Goal: Task Accomplishment & Management: Manage account settings

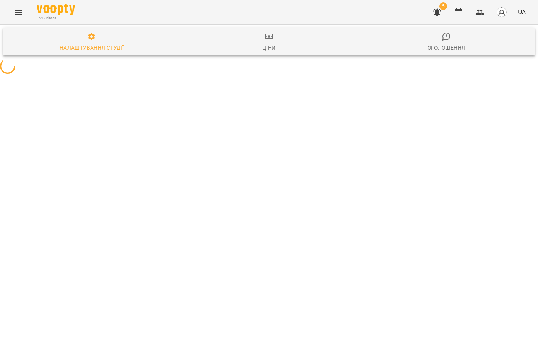
select select "**"
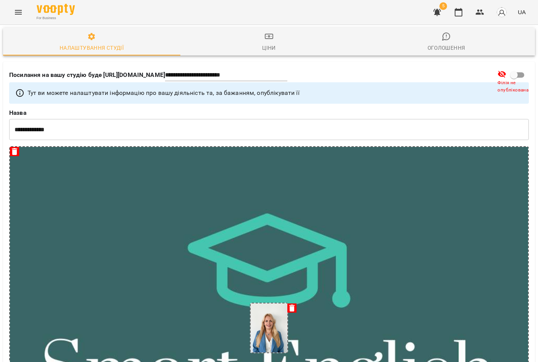
click at [8, 13] on div "For Business 5 UA" at bounding box center [269, 12] width 538 height 24
click at [25, 9] on button "Menu" at bounding box center [18, 12] width 18 height 18
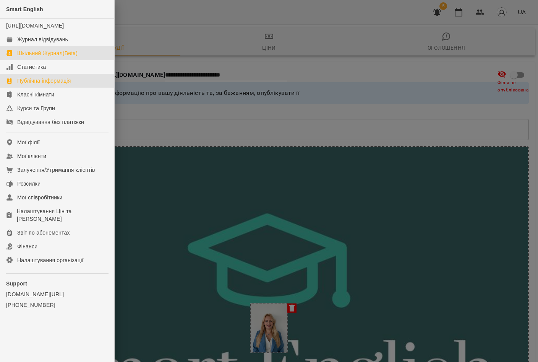
click at [79, 59] on link "Шкільний Журнал(Beta)" at bounding box center [57, 53] width 114 height 14
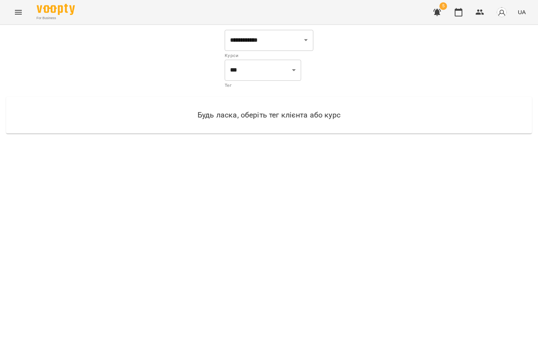
click at [20, 14] on icon "Menu" at bounding box center [18, 12] width 7 height 5
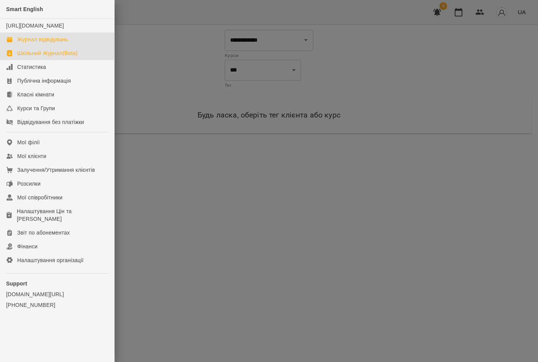
click at [47, 43] on div "Журнал відвідувань" at bounding box center [42, 40] width 51 height 8
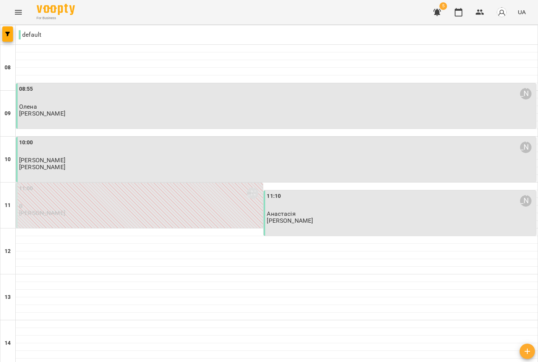
click at [48, 114] on p "[PERSON_NAME]" at bounding box center [42, 113] width 46 height 7
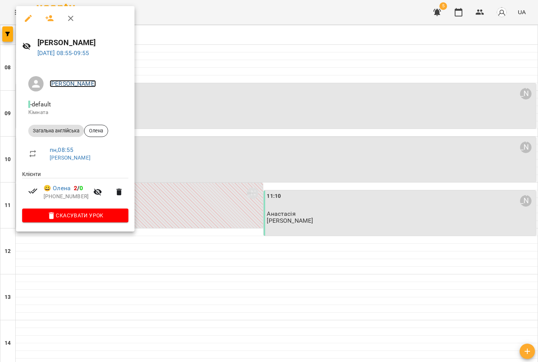
click at [75, 85] on link "[PERSON_NAME]" at bounding box center [73, 83] width 46 height 7
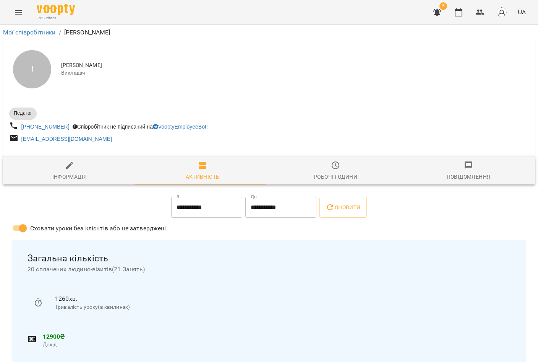
click at [20, 16] on icon "Menu" at bounding box center [18, 12] width 9 height 9
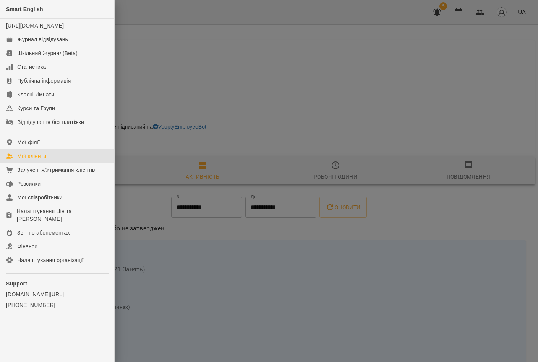
click at [88, 163] on link "Мої клієнти" at bounding box center [57, 156] width 114 height 14
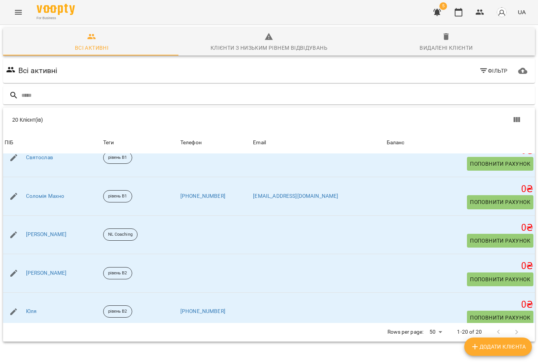
scroll to position [600, 0]
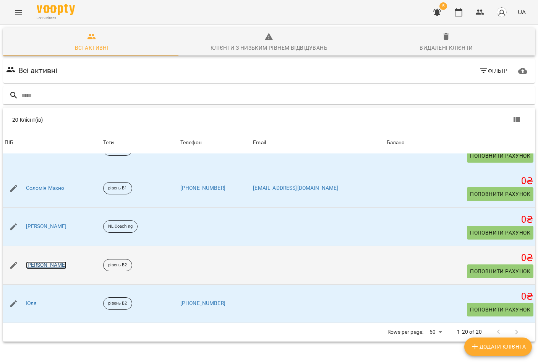
click at [44, 266] on link "[PERSON_NAME]" at bounding box center [46, 265] width 41 height 8
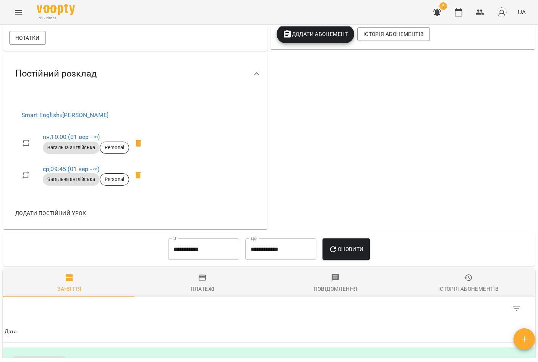
scroll to position [229, 0]
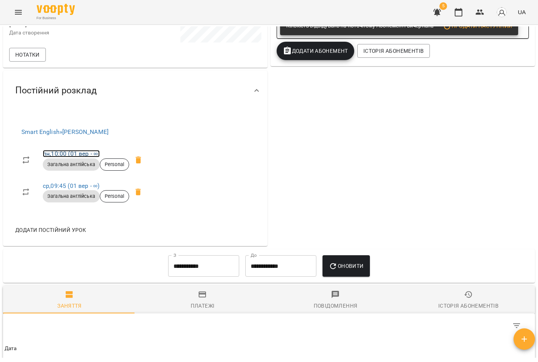
click at [78, 157] on link "пн , 10:00 ([DATE] - ∞)" at bounding box center [71, 153] width 57 height 7
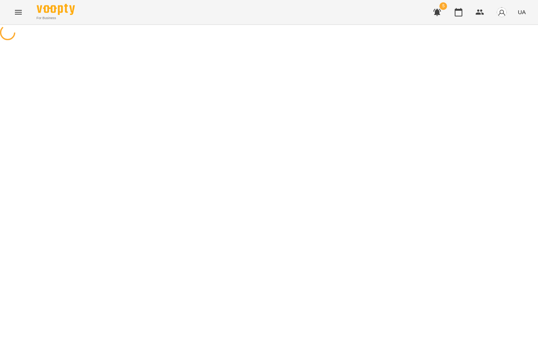
select select "*"
select select "**********"
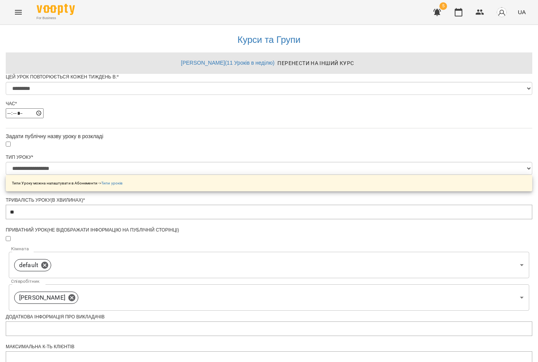
scroll to position [246, 0]
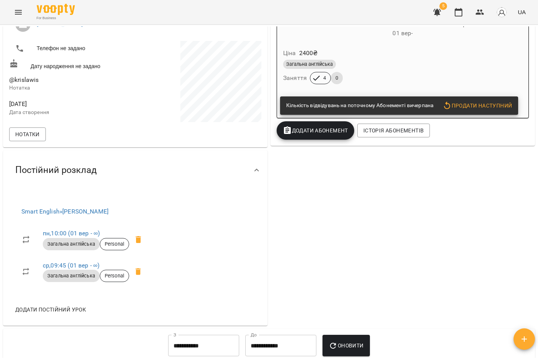
scroll to position [153, 0]
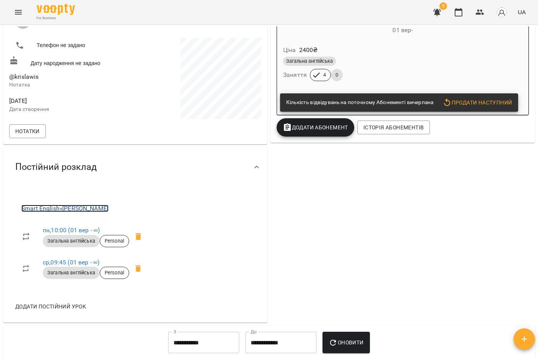
click at [107, 212] on link "Smart English » Інна Олексієнко" at bounding box center [64, 208] width 87 height 7
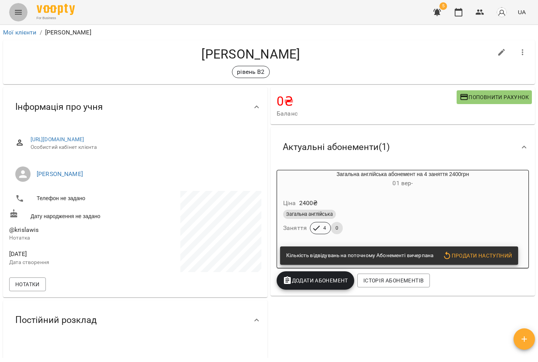
click at [25, 16] on button "Menu" at bounding box center [18, 12] width 18 height 18
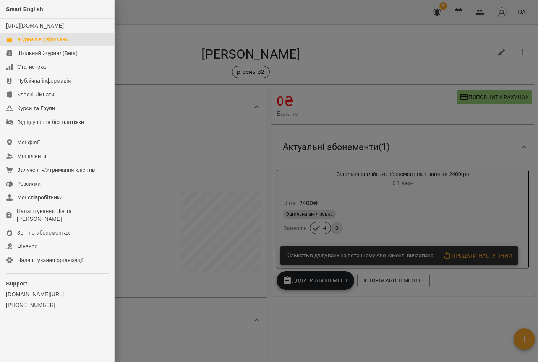
click at [97, 46] on link "Журнал відвідувань" at bounding box center [57, 40] width 114 height 14
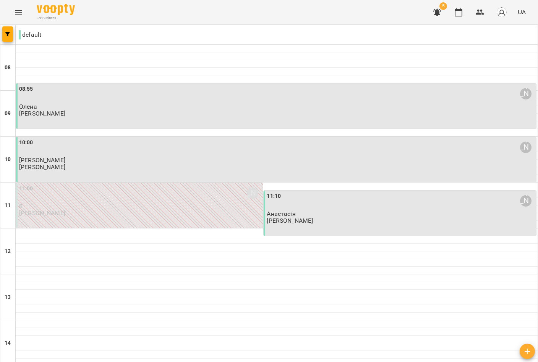
click at [101, 101] on div "08:55 Інна Олексієнко" at bounding box center [277, 94] width 516 height 18
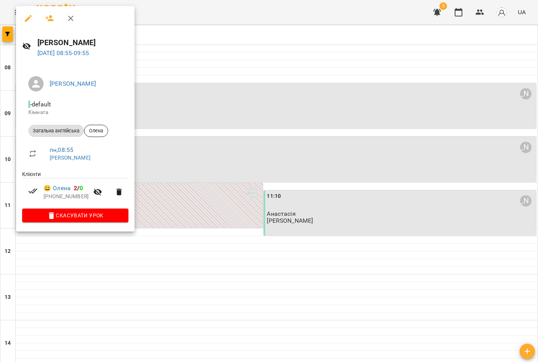
click at [192, 156] on div at bounding box center [269, 181] width 538 height 362
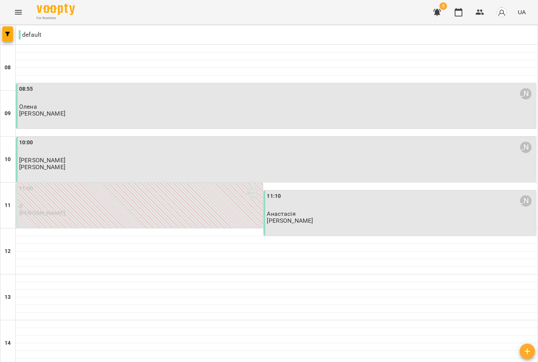
click at [26, 104] on span "Олена" at bounding box center [28, 106] width 18 height 7
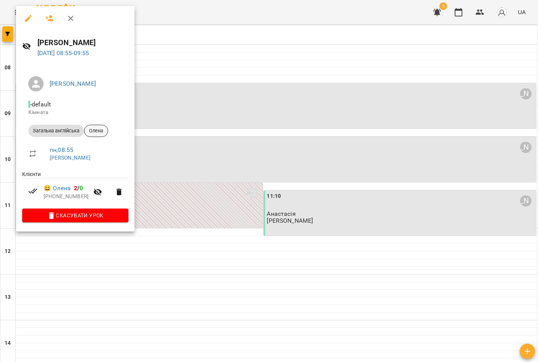
click at [97, 134] on div "Олена" at bounding box center [96, 131] width 24 height 12
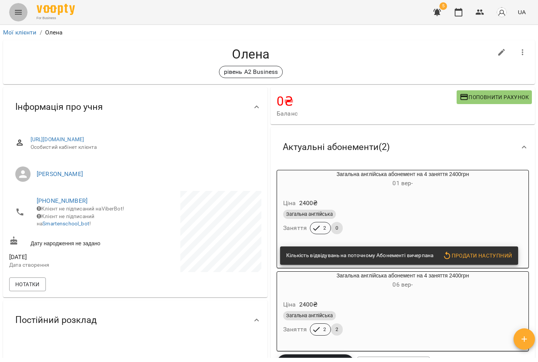
click at [18, 8] on icon "Menu" at bounding box center [18, 12] width 9 height 9
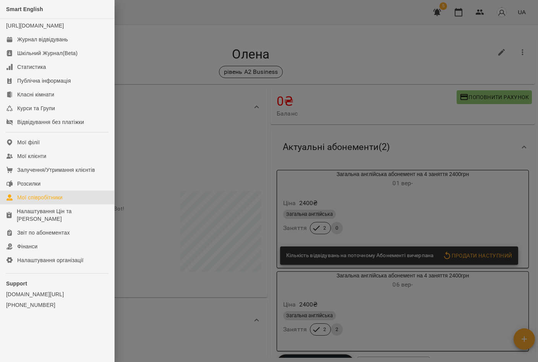
click at [54, 201] on div "Мої співробітники" at bounding box center [40, 197] width 46 height 8
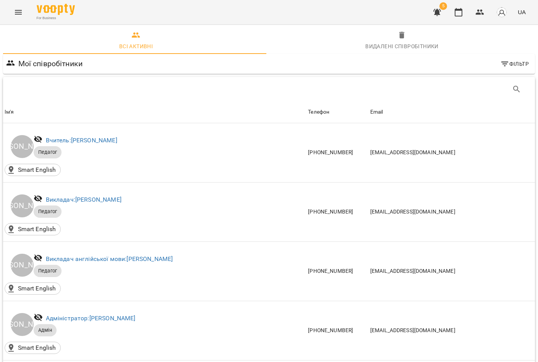
scroll to position [181, 0]
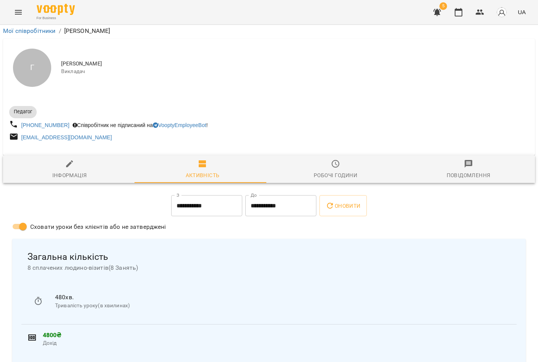
scroll to position [382, 0]
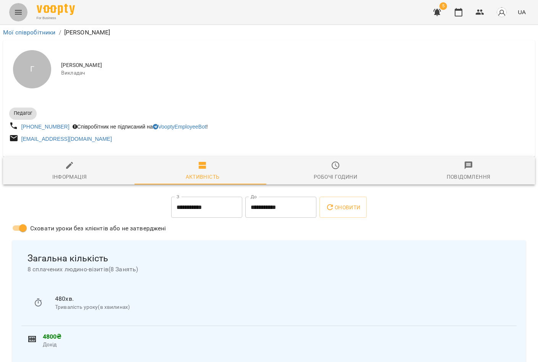
click at [15, 12] on icon "Menu" at bounding box center [18, 12] width 9 height 9
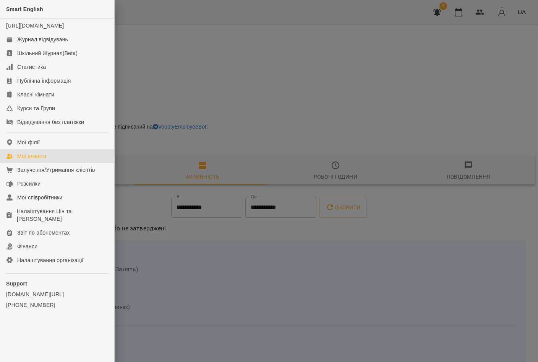
click at [46, 160] on div "Мої клієнти" at bounding box center [31, 156] width 29 height 8
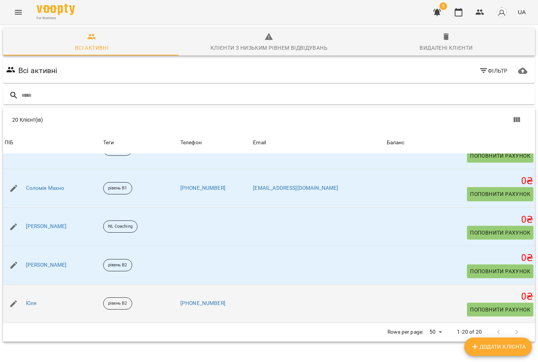
scroll to position [34, 0]
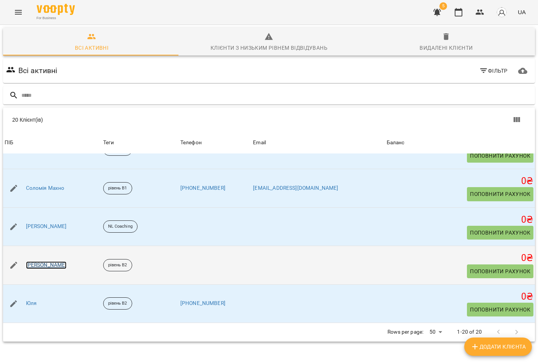
click at [43, 261] on link "[PERSON_NAME]" at bounding box center [46, 265] width 41 height 8
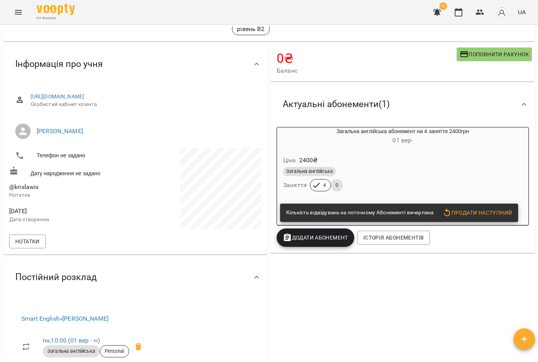
scroll to position [229, 0]
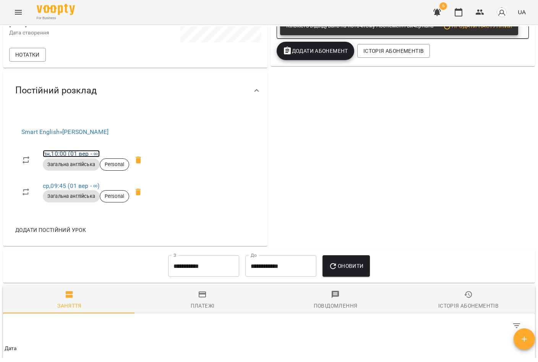
click at [88, 157] on link "пн , 10:00 (01 вер - ∞)" at bounding box center [71, 153] width 57 height 7
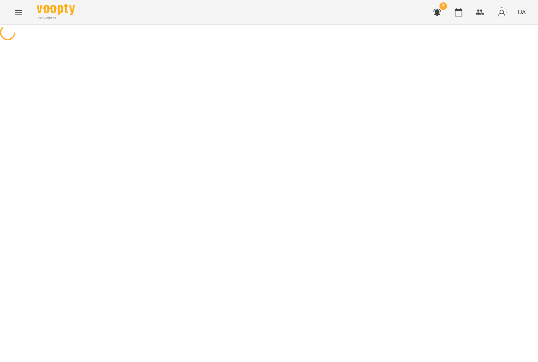
select select "*"
select select "**********"
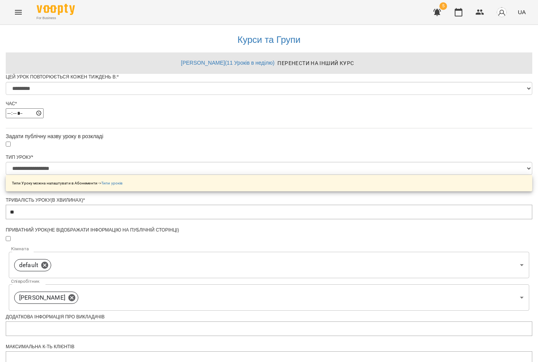
scroll to position [153, 0]
click at [342, 167] on body "**********" at bounding box center [269, 279] width 538 height 558
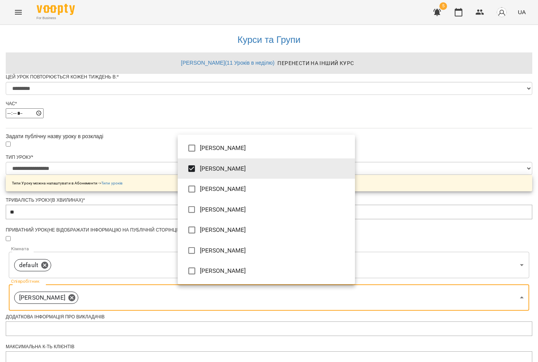
click at [262, 168] on li "[PERSON_NAME]" at bounding box center [266, 168] width 177 height 21
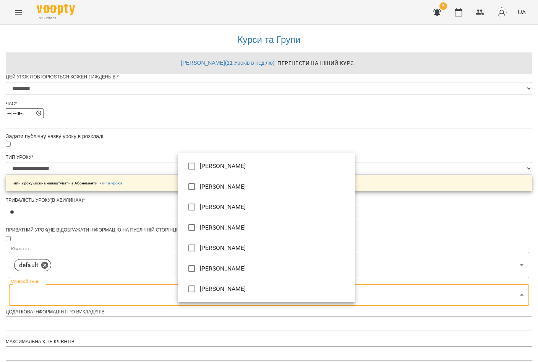
click at [226, 184] on li "[PERSON_NAME]" at bounding box center [266, 186] width 177 height 21
type input "**********"
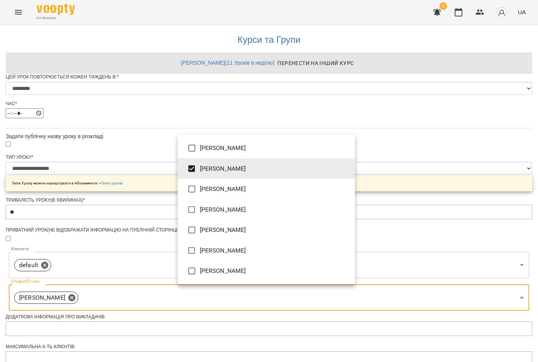
click at [423, 181] on div at bounding box center [269, 181] width 538 height 362
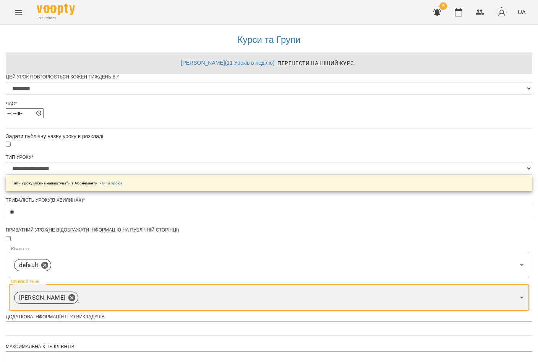
scroll to position [246, 0]
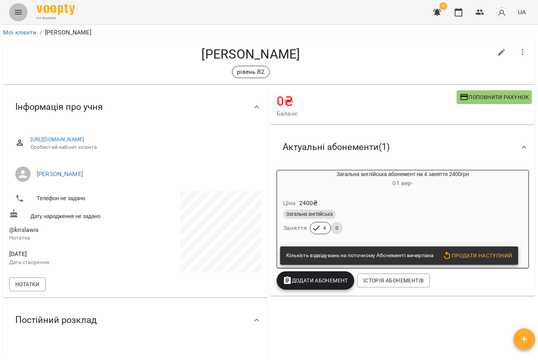
click at [18, 11] on icon "Menu" at bounding box center [18, 12] width 7 height 5
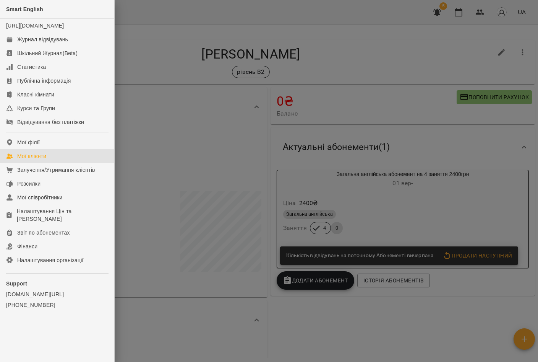
click at [46, 160] on div "Мої клієнти" at bounding box center [31, 156] width 29 height 8
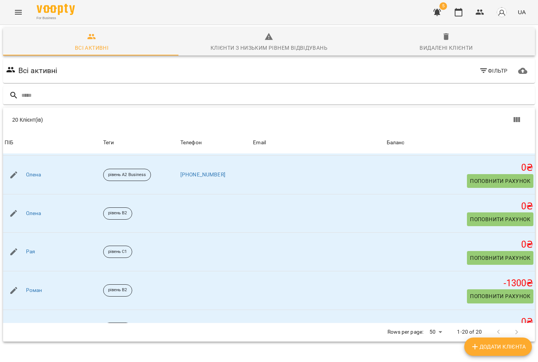
scroll to position [382, 0]
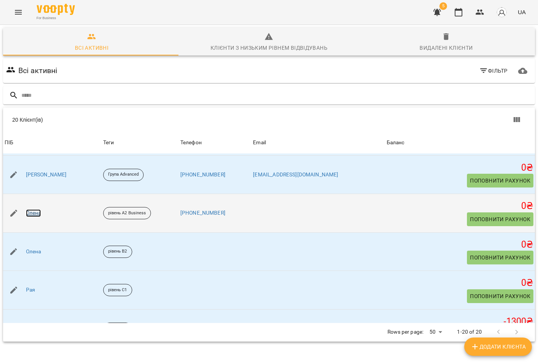
click at [38, 215] on link "Олена" at bounding box center [33, 213] width 15 height 8
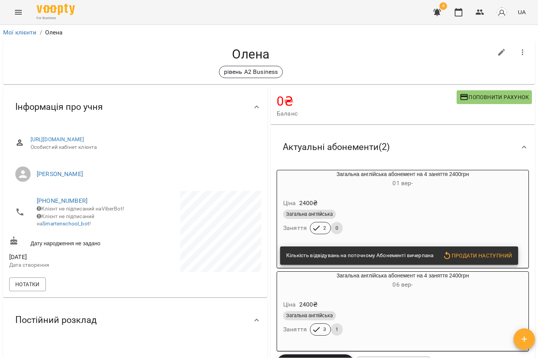
click at [22, 13] on icon "Menu" at bounding box center [18, 12] width 9 height 9
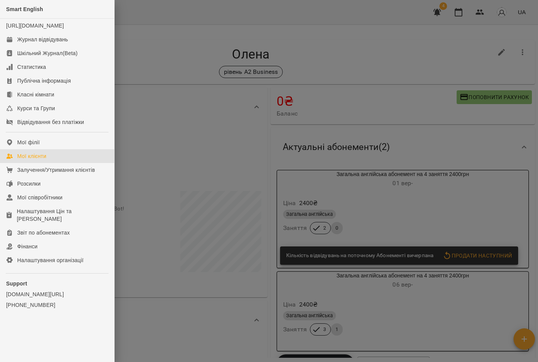
click at [73, 162] on link "Мої клієнти" at bounding box center [57, 156] width 114 height 14
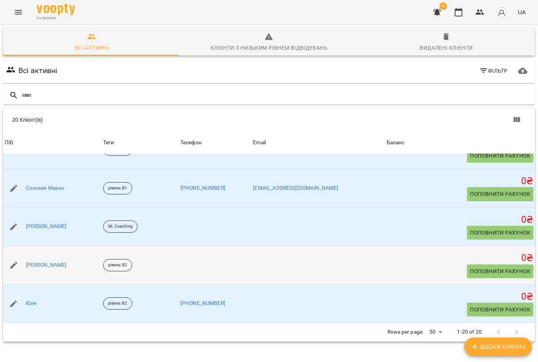
scroll to position [34, 0]
click at [43, 261] on link "[PERSON_NAME]" at bounding box center [46, 265] width 41 height 8
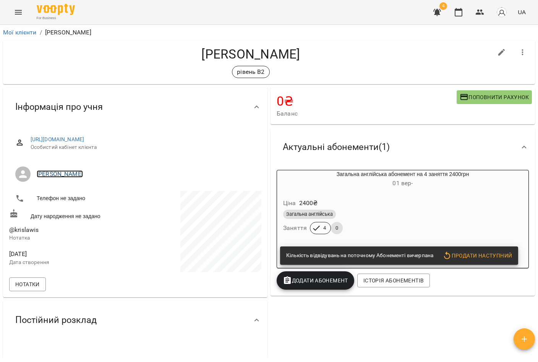
click at [62, 177] on link "[PERSON_NAME]" at bounding box center [60, 173] width 46 height 7
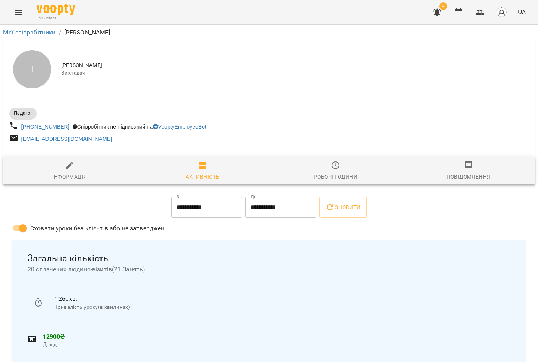
click at [331, 170] on icon "button" at bounding box center [335, 165] width 9 height 9
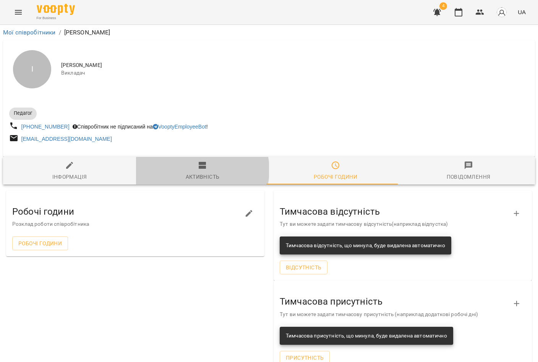
click at [194, 171] on span "Активність" at bounding box center [203, 171] width 124 height 21
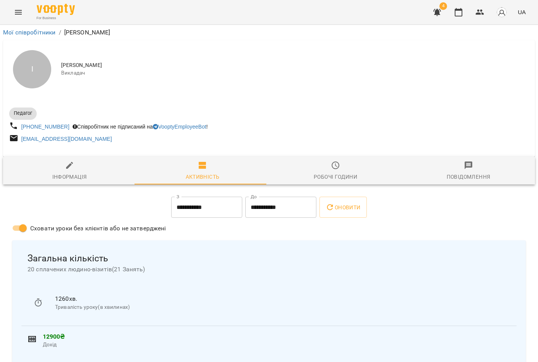
click at [66, 170] on icon "button" at bounding box center [69, 165] width 9 height 9
select select "**"
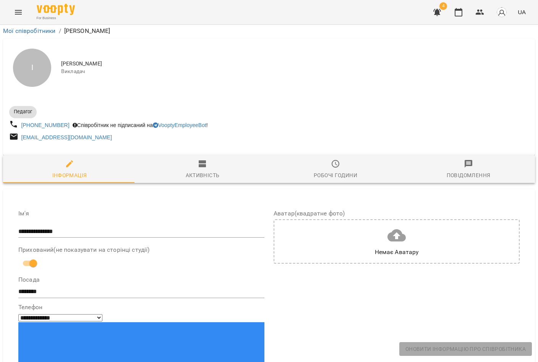
scroll to position [38, 0]
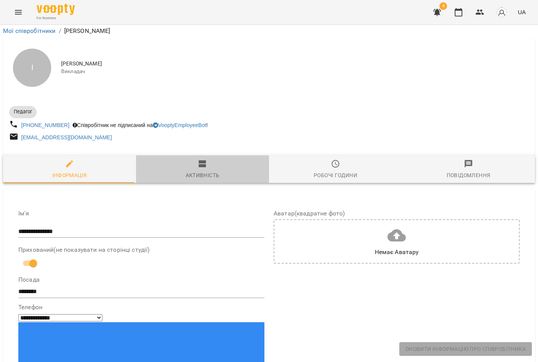
click at [204, 171] on div "Активність" at bounding box center [203, 175] width 34 height 9
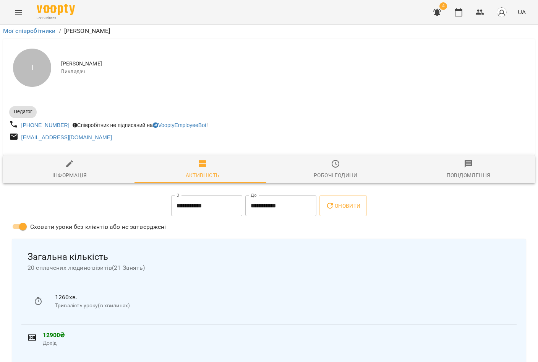
click at [337, 159] on span "Робочі години" at bounding box center [336, 169] width 124 height 21
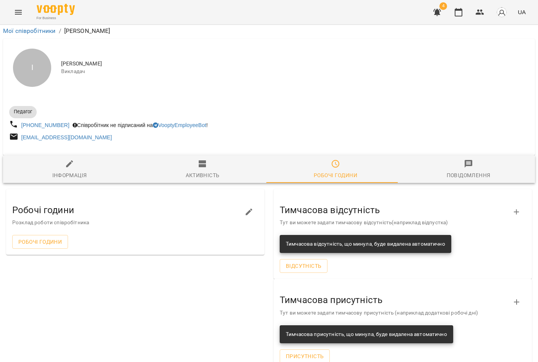
click at [464, 159] on icon "button" at bounding box center [468, 163] width 9 height 9
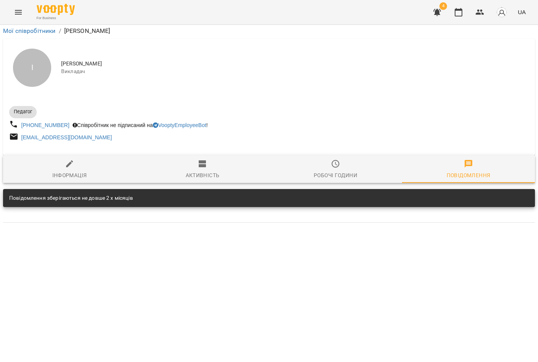
scroll to position [0, 0]
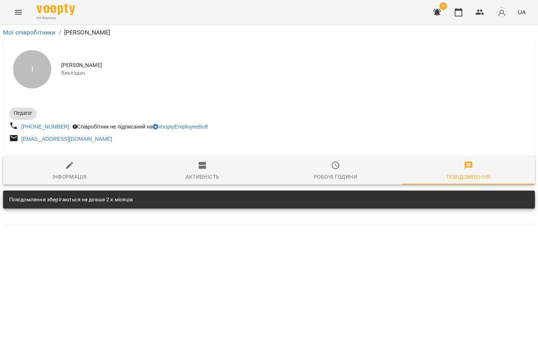
click at [200, 166] on icon "button" at bounding box center [202, 165] width 7 height 7
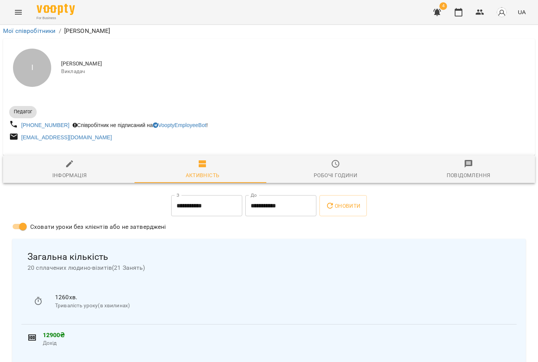
scroll to position [63, 0]
click at [466, 14] on button "button" at bounding box center [459, 12] width 18 height 18
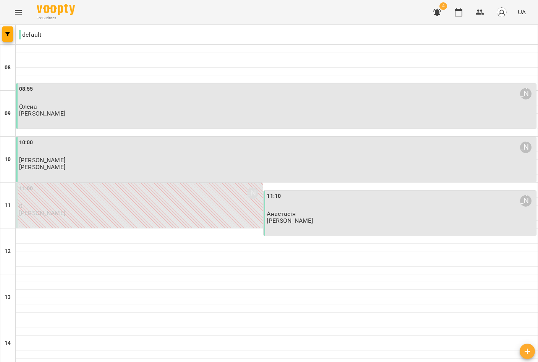
click at [77, 149] on div "10:00 [PERSON_NAME]" at bounding box center [277, 147] width 516 height 18
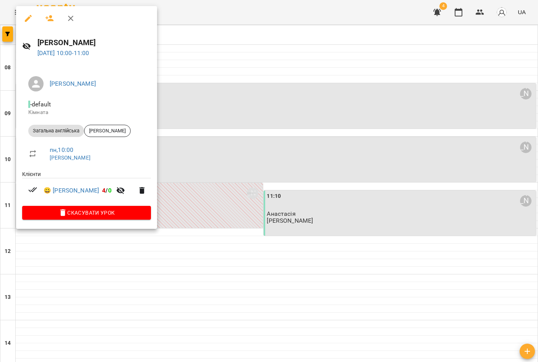
click at [179, 157] on div at bounding box center [269, 181] width 538 height 362
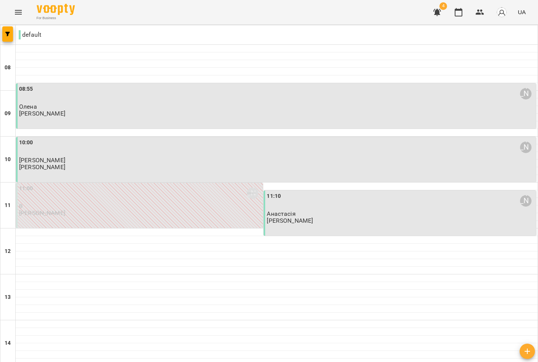
click at [55, 146] on div "10:00 Інна Олексієнко" at bounding box center [277, 147] width 516 height 18
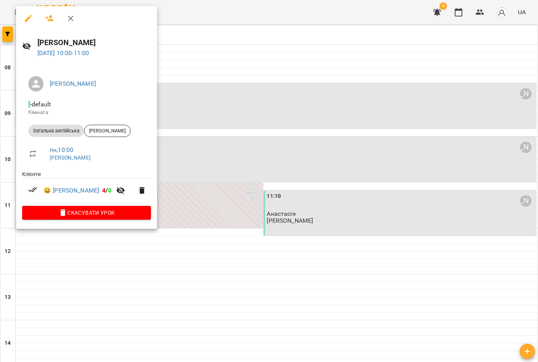
click at [232, 157] on div at bounding box center [269, 181] width 538 height 362
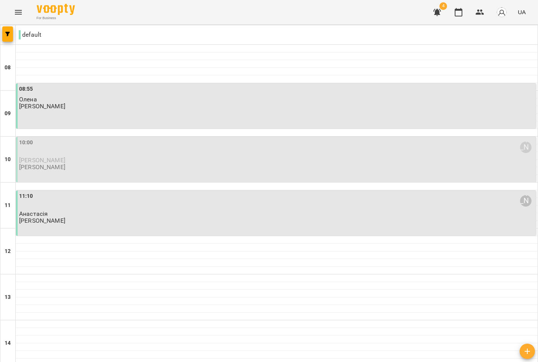
click at [62, 159] on p "[PERSON_NAME]" at bounding box center [277, 160] width 516 height 7
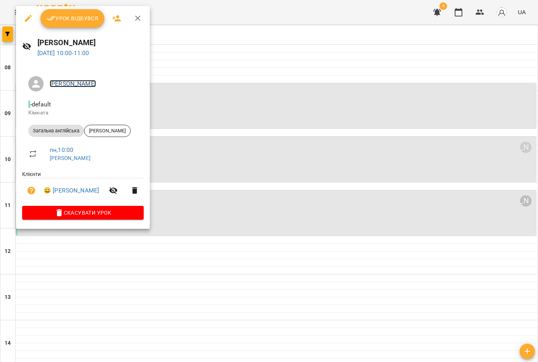
click at [76, 85] on link "[PERSON_NAME]" at bounding box center [73, 83] width 46 height 7
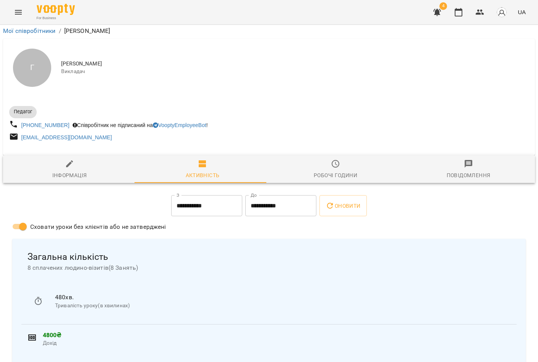
scroll to position [27, 0]
click at [75, 171] on div "Інформація" at bounding box center [69, 175] width 35 height 9
select select "**"
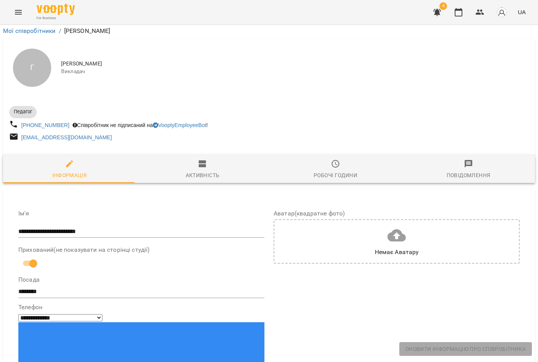
scroll to position [0, 0]
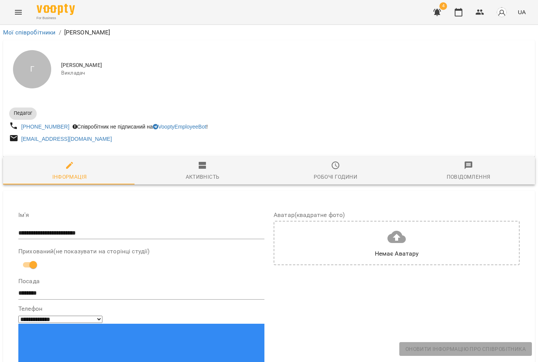
click at [20, 13] on icon "Menu" at bounding box center [18, 12] width 9 height 9
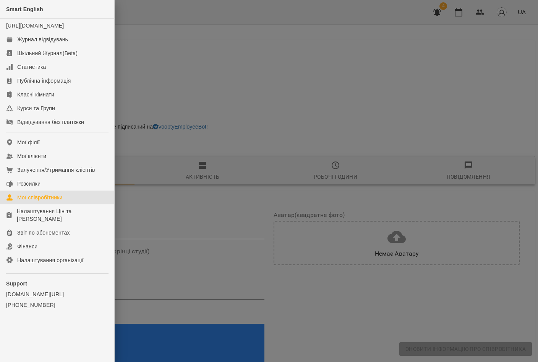
click at [52, 201] on div "Мої співробітники" at bounding box center [40, 197] width 46 height 8
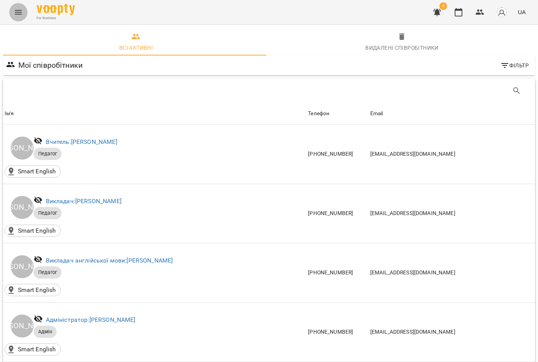
click at [17, 13] on icon "Menu" at bounding box center [18, 12] width 9 height 9
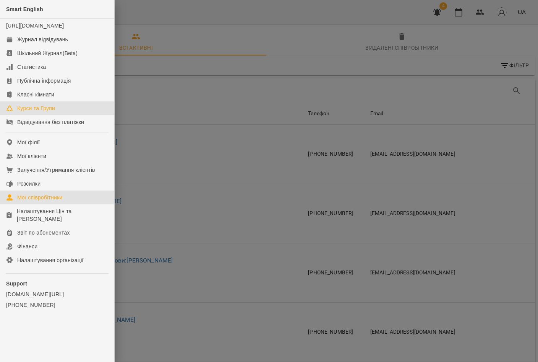
click at [47, 112] on div "Курси та Групи" at bounding box center [36, 108] width 38 height 8
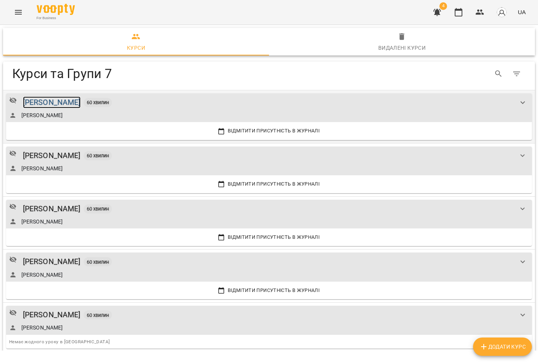
click at [81, 105] on div "[PERSON_NAME]" at bounding box center [52, 102] width 58 height 12
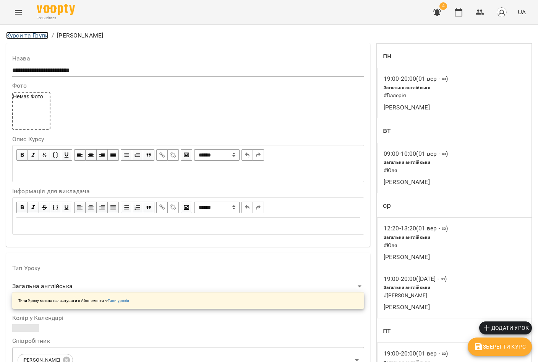
click at [21, 37] on link "Курси та Групи" at bounding box center [27, 35] width 42 height 7
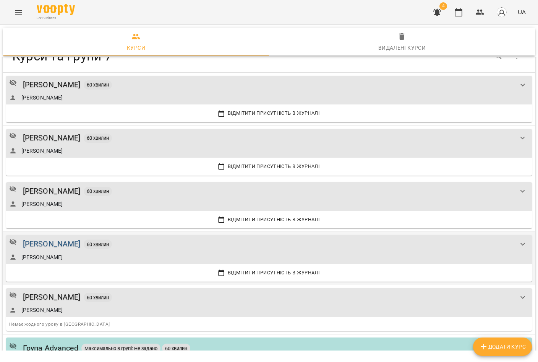
scroll to position [38, 0]
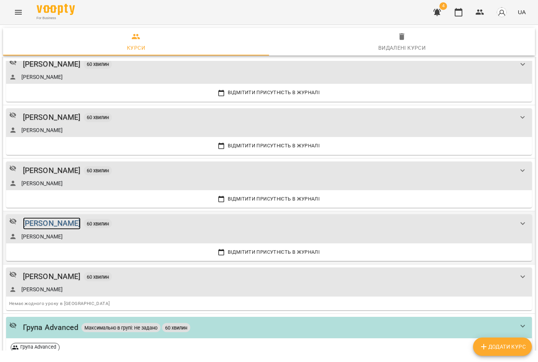
click at [62, 224] on div "[PERSON_NAME]" at bounding box center [52, 223] width 58 height 12
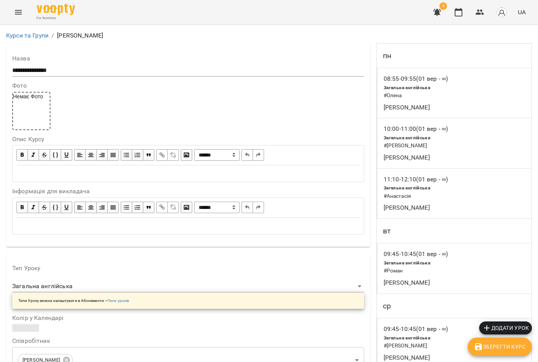
scroll to position [115, 0]
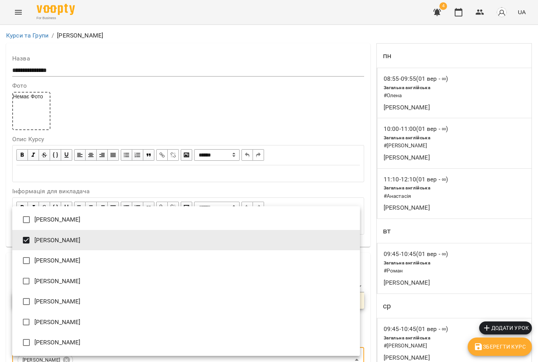
click at [346, 245] on li "[PERSON_NAME]" at bounding box center [186, 240] width 348 height 21
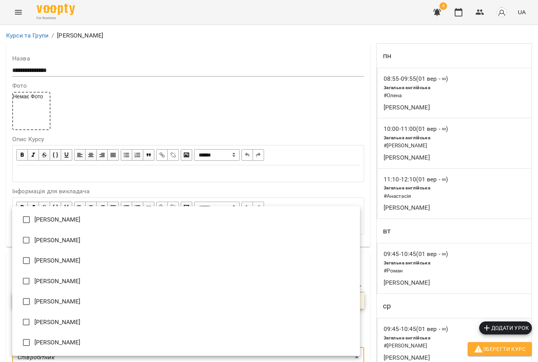
click at [346, 245] on li "[PERSON_NAME]" at bounding box center [186, 240] width 348 height 21
type input "**********"
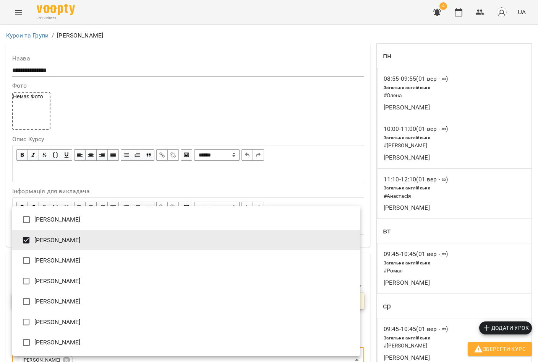
click at [509, 352] on div at bounding box center [269, 181] width 538 height 362
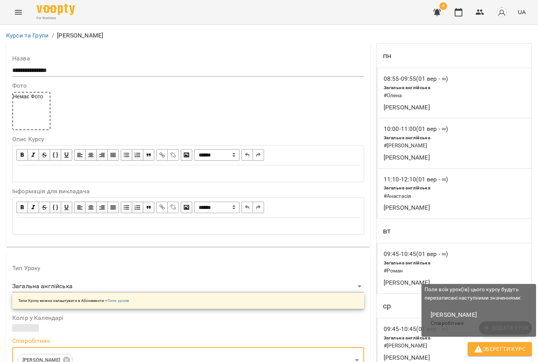
click at [496, 351] on span "Зберегти Курс" at bounding box center [500, 348] width 52 height 9
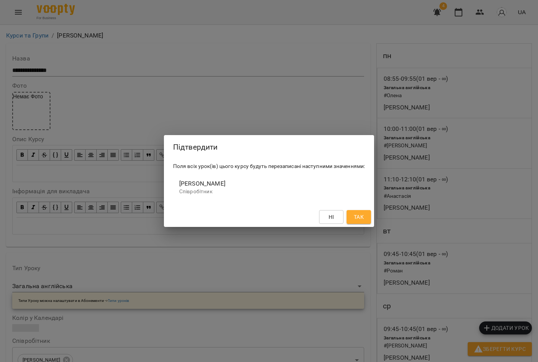
click at [367, 218] on button "Так" at bounding box center [359, 217] width 24 height 14
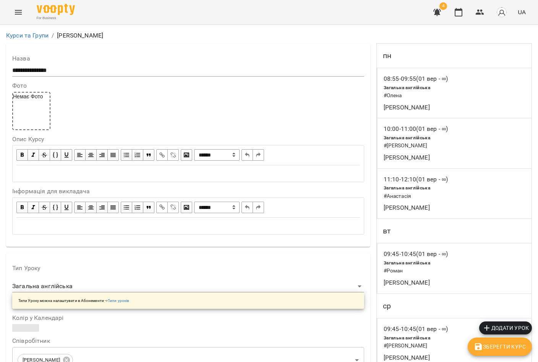
scroll to position [0, 0]
click at [459, 7] on button "button" at bounding box center [459, 12] width 18 height 18
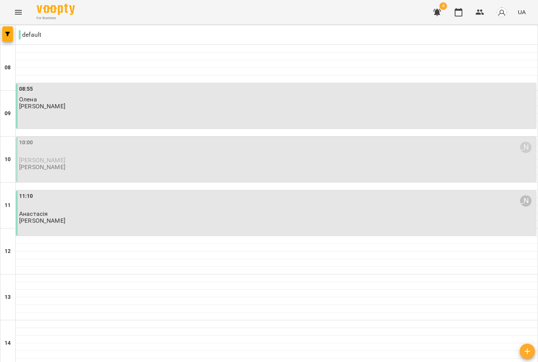
click at [45, 151] on div "10:00 Гайдай Наталія Михайлівна" at bounding box center [277, 147] width 516 height 18
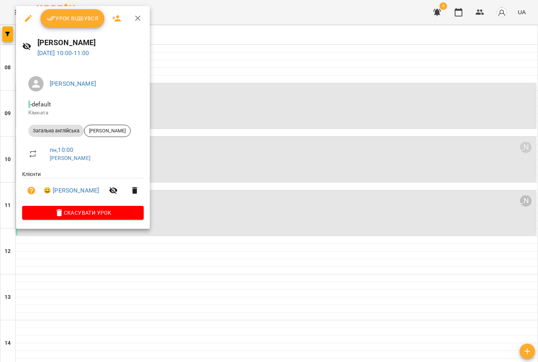
click at [28, 19] on icon "button" at bounding box center [28, 18] width 7 height 7
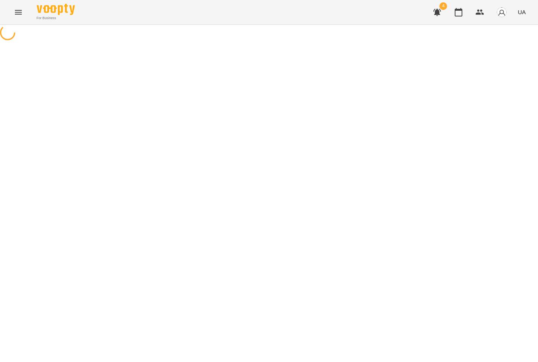
select select "**********"
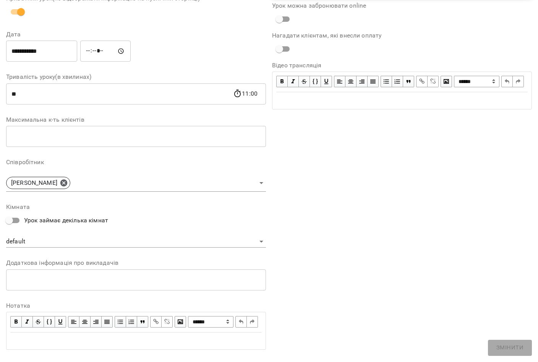
scroll to position [113, 0]
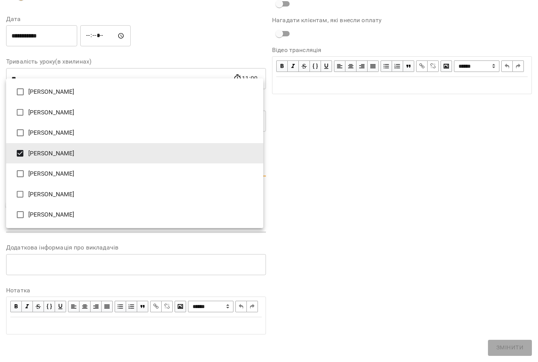
click at [226, 150] on body "**********" at bounding box center [269, 196] width 538 height 392
click at [36, 111] on li "[PERSON_NAME]" at bounding box center [134, 112] width 257 height 21
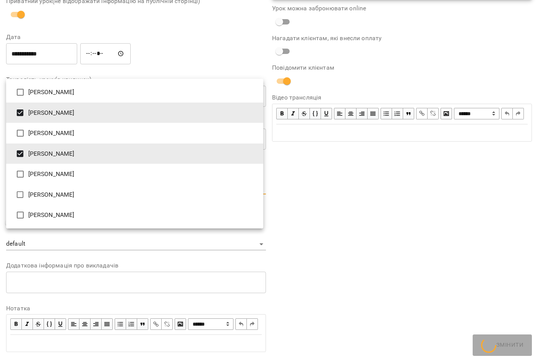
scroll to position [145, 0]
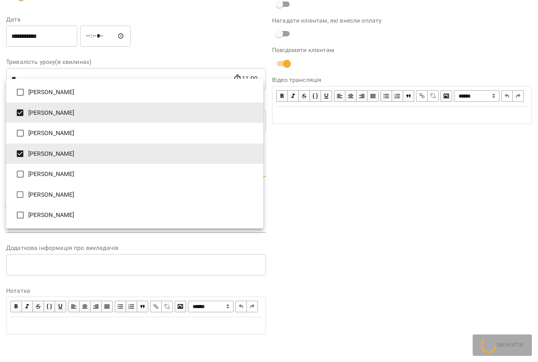
type input "**********"
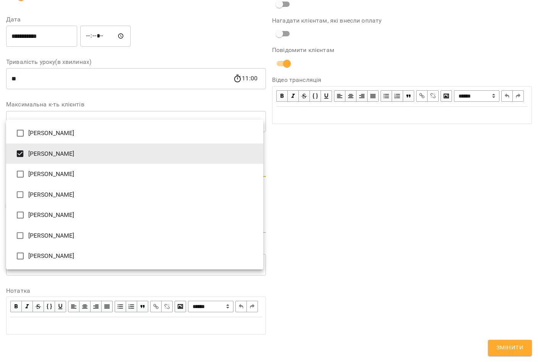
click at [499, 345] on div at bounding box center [269, 181] width 538 height 362
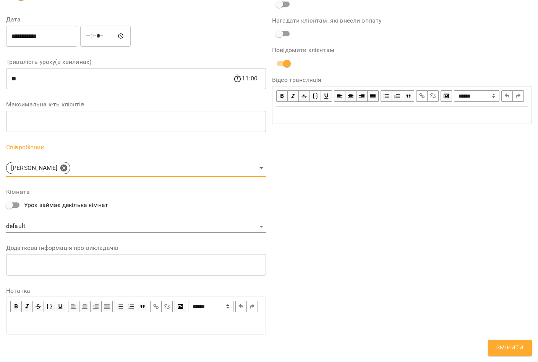
click at [501, 347] on span "Змінити" at bounding box center [510, 348] width 27 height 10
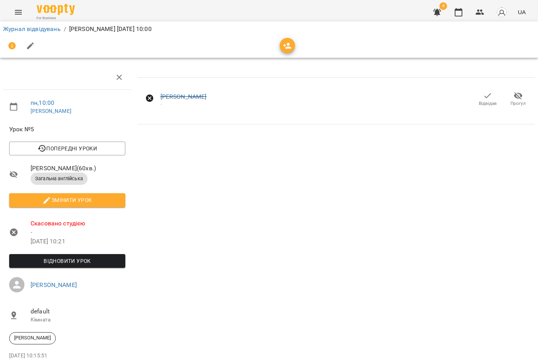
scroll to position [0, 0]
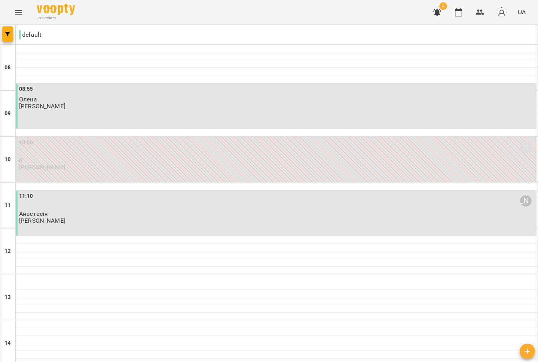
click at [69, 163] on p "0" at bounding box center [277, 160] width 516 height 7
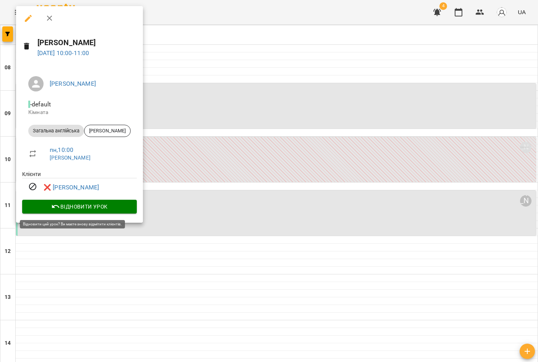
click at [67, 207] on span "Відновити урок" at bounding box center [79, 206] width 102 height 9
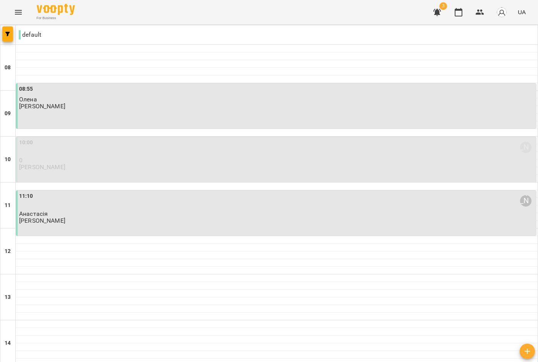
click at [65, 164] on p "[PERSON_NAME]" at bounding box center [42, 167] width 46 height 7
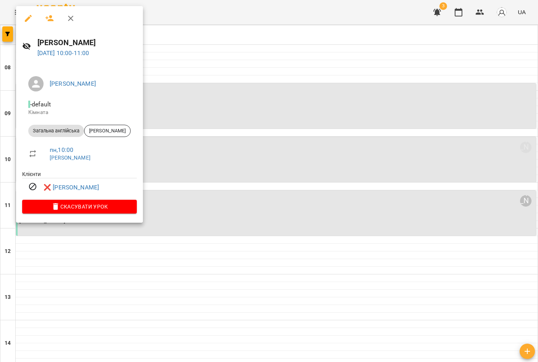
click at [29, 16] on icon "button" at bounding box center [28, 18] width 7 height 7
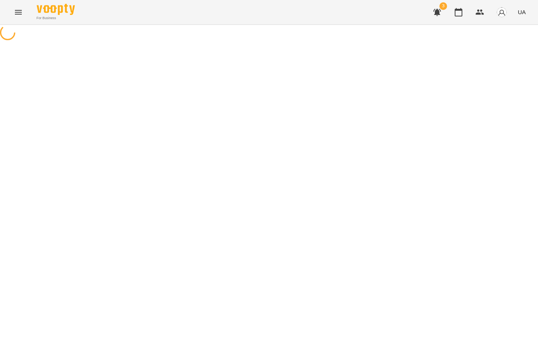
select select "**********"
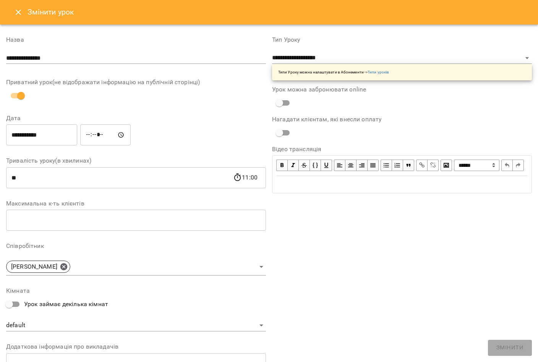
click at [17, 10] on icon "Close" at bounding box center [18, 12] width 9 height 9
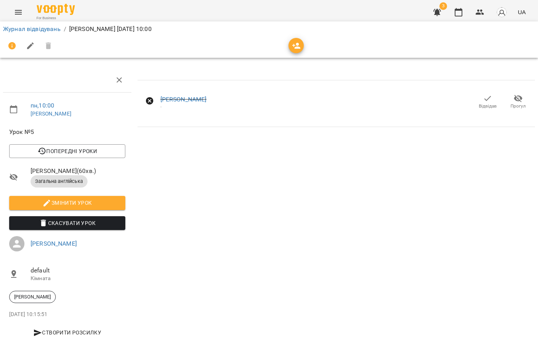
click at [121, 202] on button "Змінити урок" at bounding box center [67, 203] width 116 height 14
select select "**********"
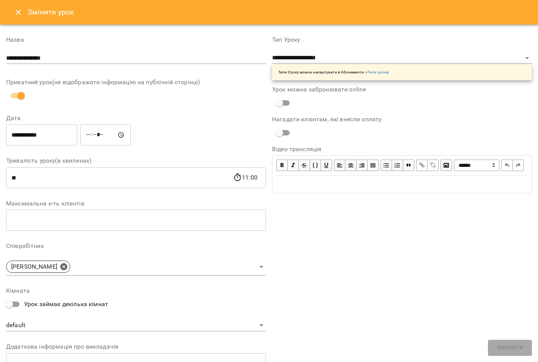
click at [20, 15] on icon "Close" at bounding box center [18, 12] width 5 height 5
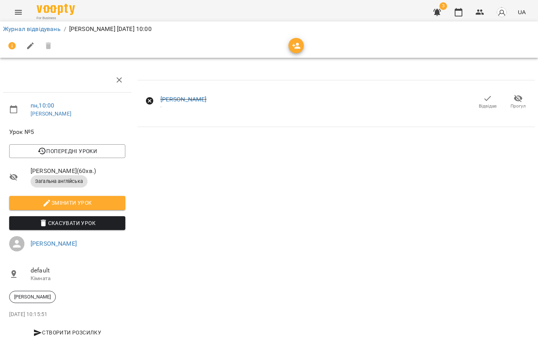
click at [486, 101] on icon "button" at bounding box center [487, 98] width 9 height 9
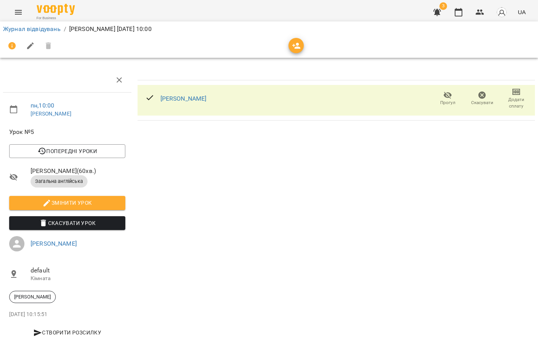
click at [476, 139] on div "Христина Прогул Скасувати Додати сплату" at bounding box center [337, 207] width 404 height 284
click at [45, 31] on link "Журнал відвідувань" at bounding box center [32, 28] width 58 height 7
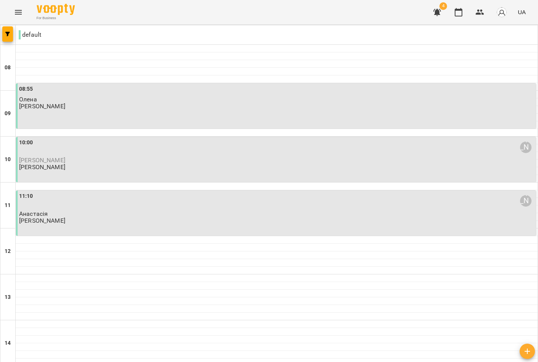
click at [104, 166] on div "10:00 Інна Олексієнко Христина Інна Олексієнко" at bounding box center [277, 154] width 516 height 33
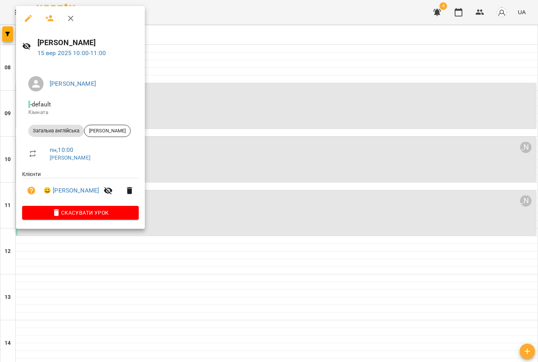
click at [245, 156] on div at bounding box center [269, 181] width 538 height 362
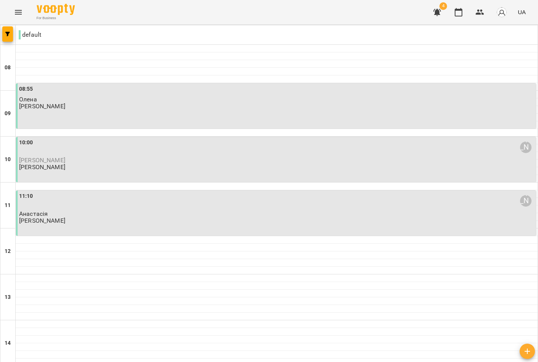
click at [75, 158] on p "[PERSON_NAME]" at bounding box center [277, 160] width 516 height 7
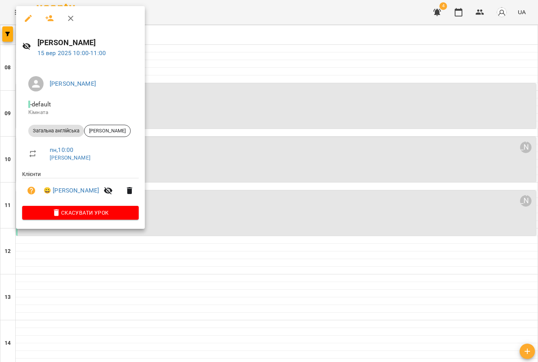
click at [214, 119] on div at bounding box center [269, 181] width 538 height 362
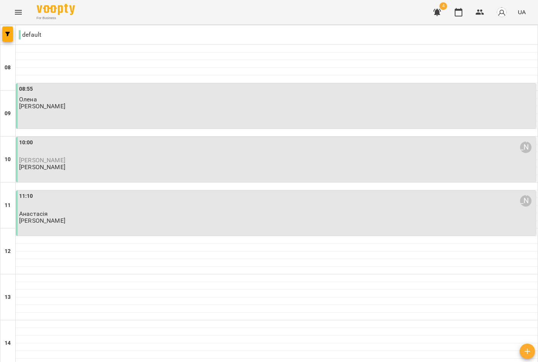
click at [153, 111] on div "08:55 [PERSON_NAME] [PERSON_NAME]" at bounding box center [276, 105] width 520 height 45
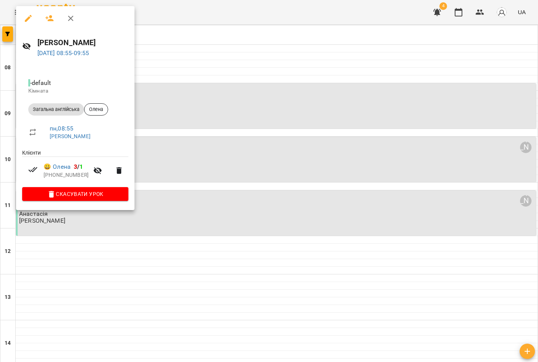
click at [235, 112] on div at bounding box center [269, 181] width 538 height 362
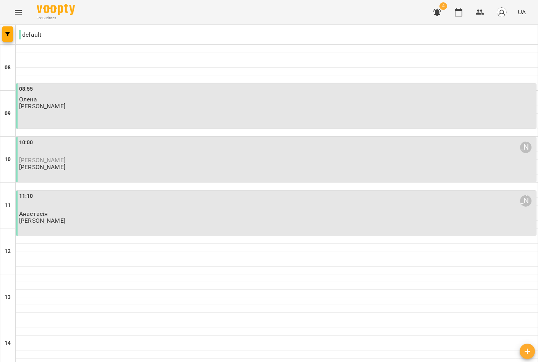
click at [160, 160] on p "[PERSON_NAME]" at bounding box center [277, 160] width 516 height 7
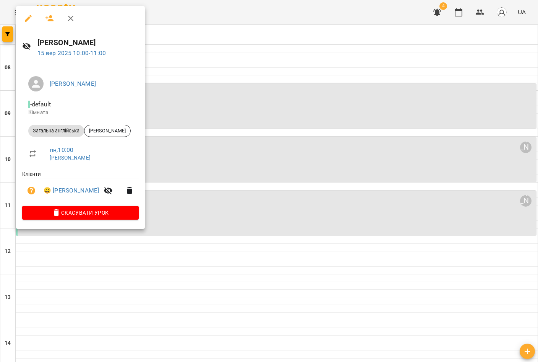
click at [162, 161] on div at bounding box center [269, 181] width 538 height 362
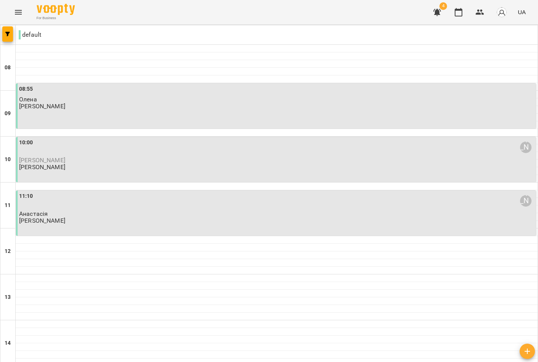
click at [166, 121] on div "08:55 [PERSON_NAME] [PERSON_NAME]" at bounding box center [276, 105] width 520 height 45
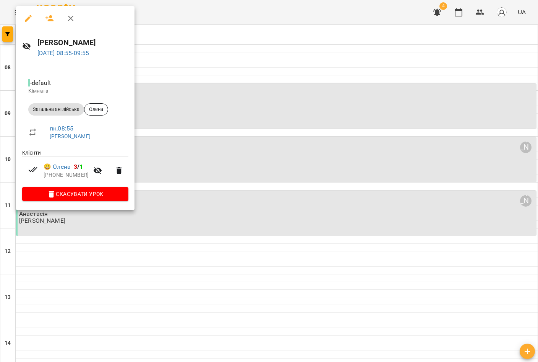
click at [30, 17] on icon "button" at bounding box center [28, 18] width 7 height 7
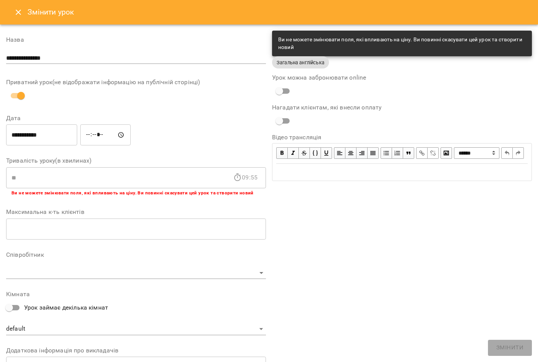
click at [19, 17] on button "Close" at bounding box center [18, 12] width 18 height 18
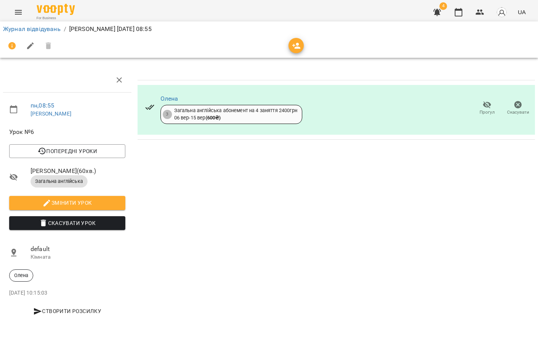
click at [164, 184] on div "Олена 3 Загальна англійська абонемент на 4 заняття 2400грн 06 вер - 15 вер ( 60…" at bounding box center [337, 196] width 404 height 263
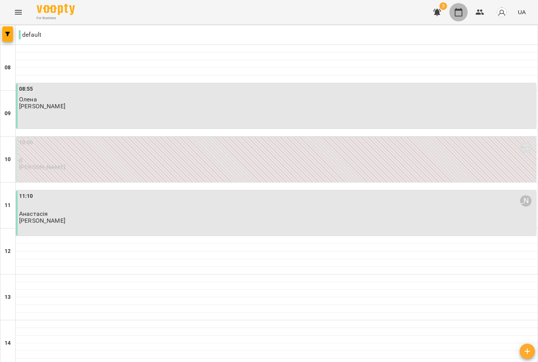
click at [460, 8] on icon "button" at bounding box center [458, 12] width 9 height 9
click at [99, 171] on div "10:00 [PERSON_NAME] 0 [PERSON_NAME]" at bounding box center [277, 154] width 516 height 33
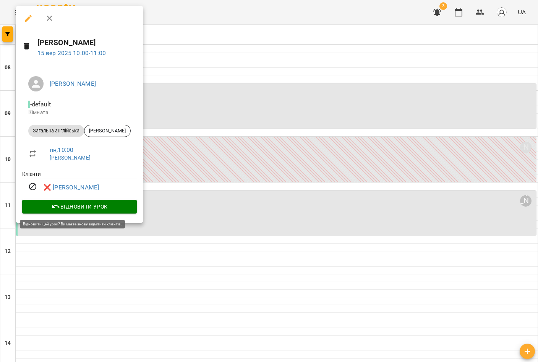
click at [76, 212] on button "Відновити урок" at bounding box center [79, 207] width 115 height 14
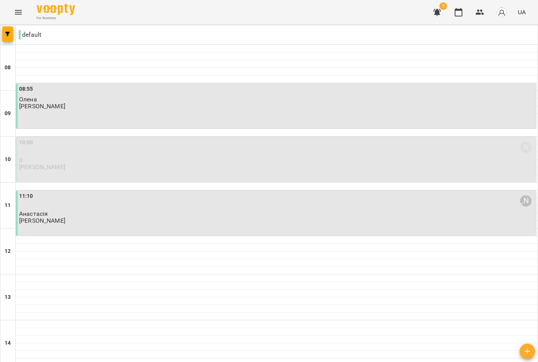
click at [57, 177] on div "10:00 [PERSON_NAME] 0 [PERSON_NAME]" at bounding box center [276, 159] width 520 height 45
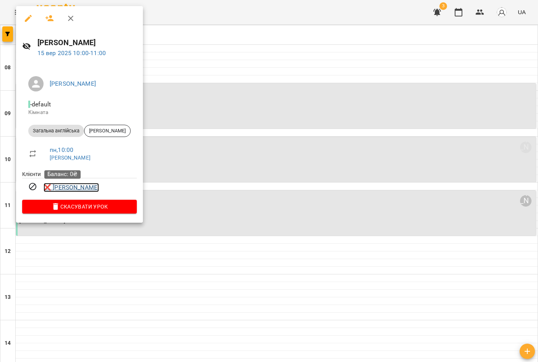
click at [72, 188] on link "❌ [PERSON_NAME]" at bounding box center [71, 187] width 55 height 9
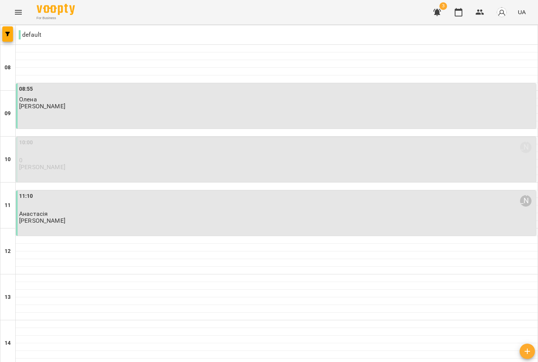
click at [123, 143] on div "10:00 [PERSON_NAME]" at bounding box center [277, 147] width 516 height 18
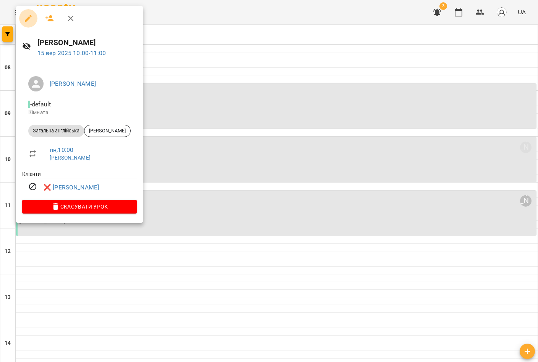
click at [26, 17] on icon "button" at bounding box center [28, 18] width 9 height 9
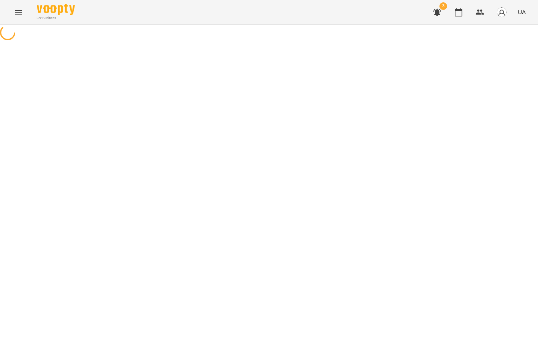
select select "**********"
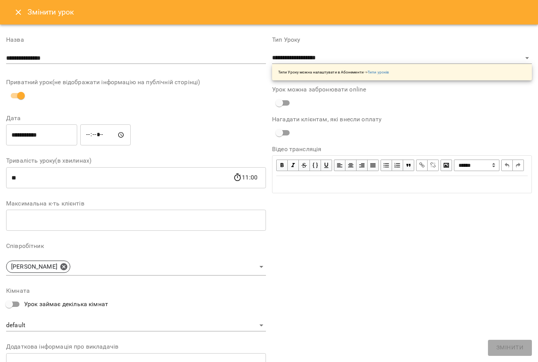
click at [17, 17] on button "Close" at bounding box center [18, 12] width 18 height 18
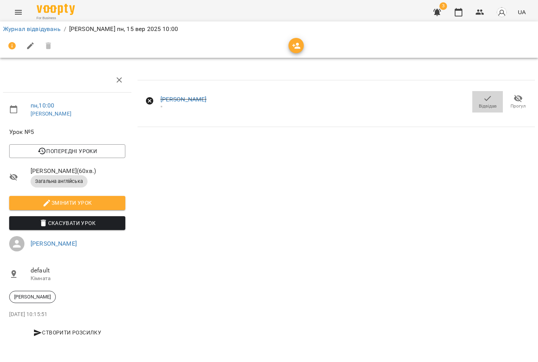
click at [483, 101] on span "Відвідав" at bounding box center [487, 101] width 21 height 15
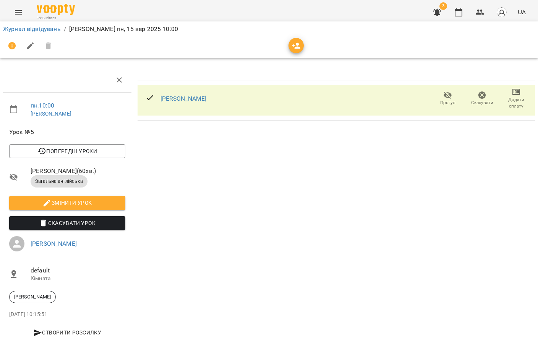
click at [347, 164] on div "[PERSON_NAME] Прогул Скасувати Додати сплату" at bounding box center [337, 207] width 404 height 284
click at [101, 200] on span "Змінити урок" at bounding box center [67, 202] width 104 height 9
select select "**********"
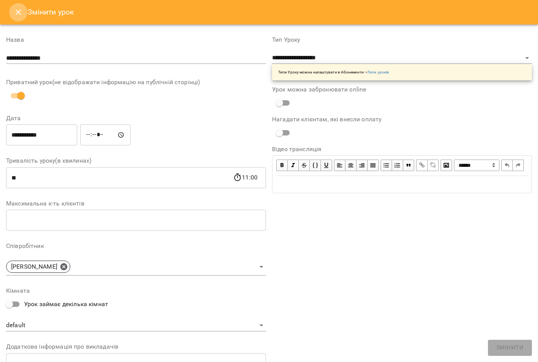
click at [17, 11] on icon "Close" at bounding box center [18, 12] width 5 height 5
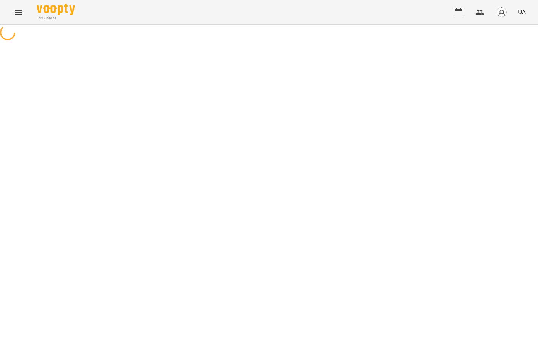
select select "**********"
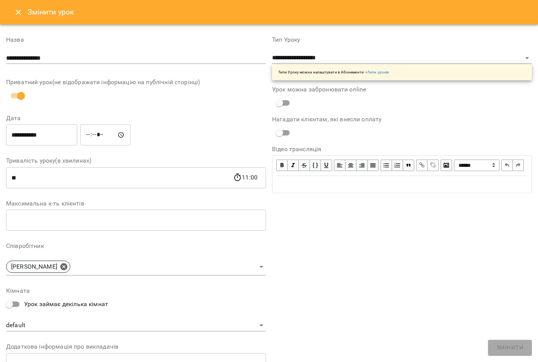
click at [19, 15] on icon "Close" at bounding box center [18, 12] width 9 height 9
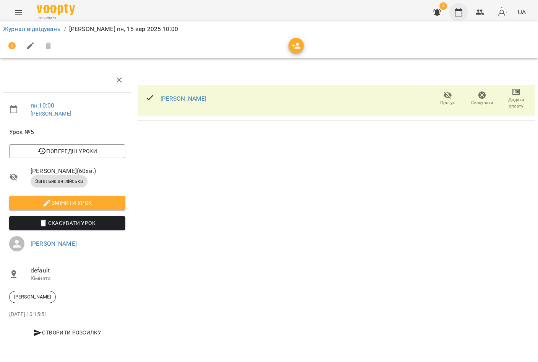
click at [460, 10] on icon "button" at bounding box center [459, 12] width 8 height 8
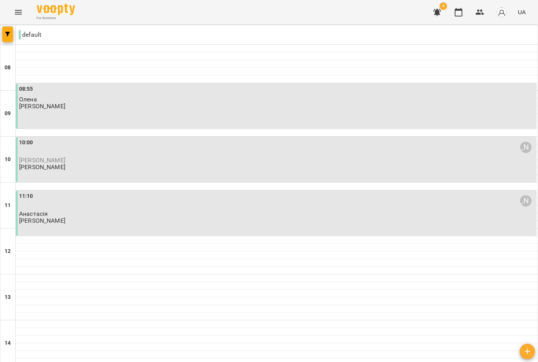
click at [105, 111] on div "08:55 [PERSON_NAME] [PERSON_NAME]" at bounding box center [276, 105] width 520 height 45
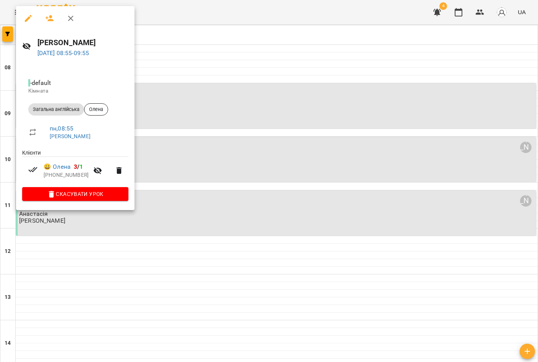
click at [258, 116] on div at bounding box center [269, 181] width 538 height 362
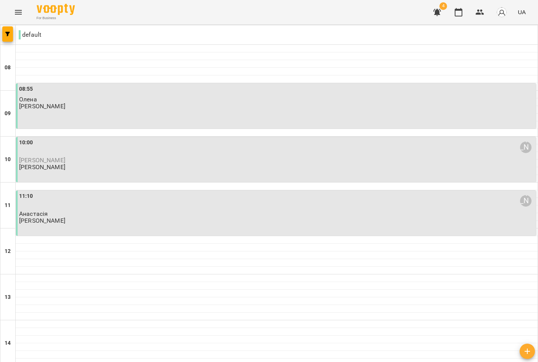
click at [176, 101] on p "Олена" at bounding box center [277, 99] width 516 height 7
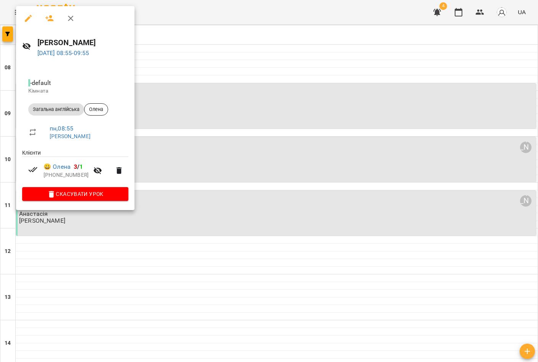
click at [197, 98] on div at bounding box center [269, 181] width 538 height 362
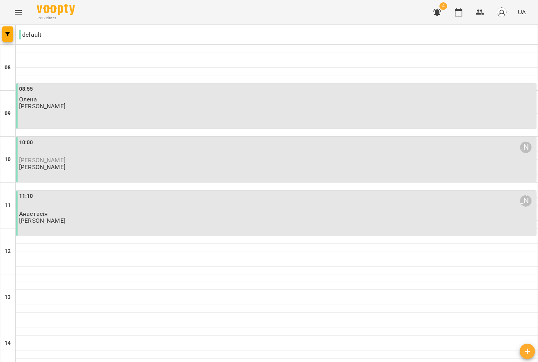
click at [158, 118] on div "08:55 [PERSON_NAME] [PERSON_NAME]" at bounding box center [276, 105] width 520 height 45
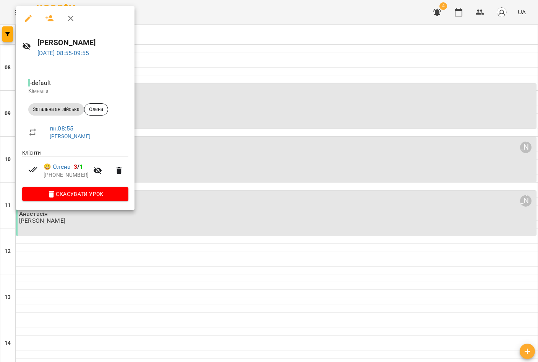
click at [167, 116] on div at bounding box center [269, 181] width 538 height 362
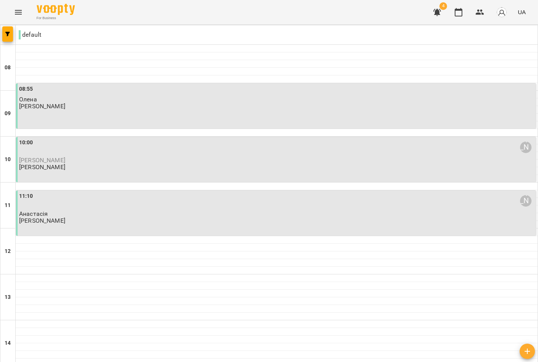
click at [439, 11] on icon "button" at bounding box center [438, 12] width 8 height 7
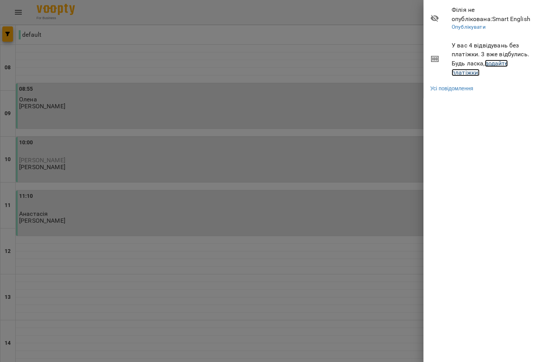
drag, startPoint x: 498, startPoint y: 62, endPoint x: 494, endPoint y: 62, distance: 4.2
click at [498, 62] on link "додайте платіжки!" at bounding box center [480, 68] width 56 height 16
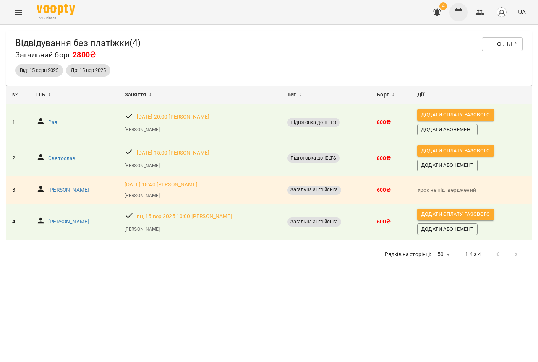
click at [460, 10] on icon "button" at bounding box center [459, 12] width 8 height 8
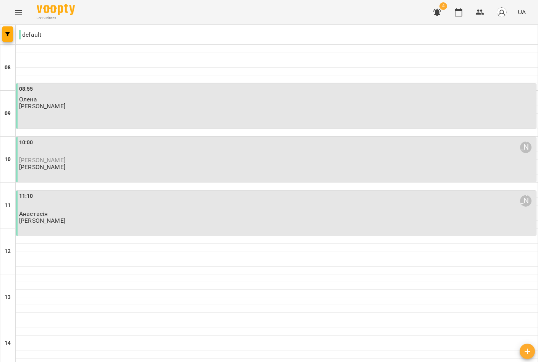
click at [159, 103] on div "08:55 [PERSON_NAME] [PERSON_NAME]" at bounding box center [277, 97] width 516 height 25
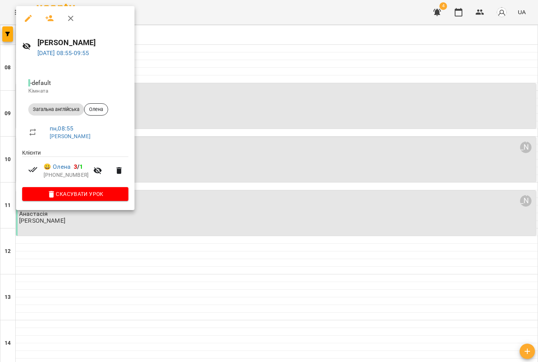
click at [169, 107] on div at bounding box center [269, 181] width 538 height 362
